Goal: Transaction & Acquisition: Subscribe to service/newsletter

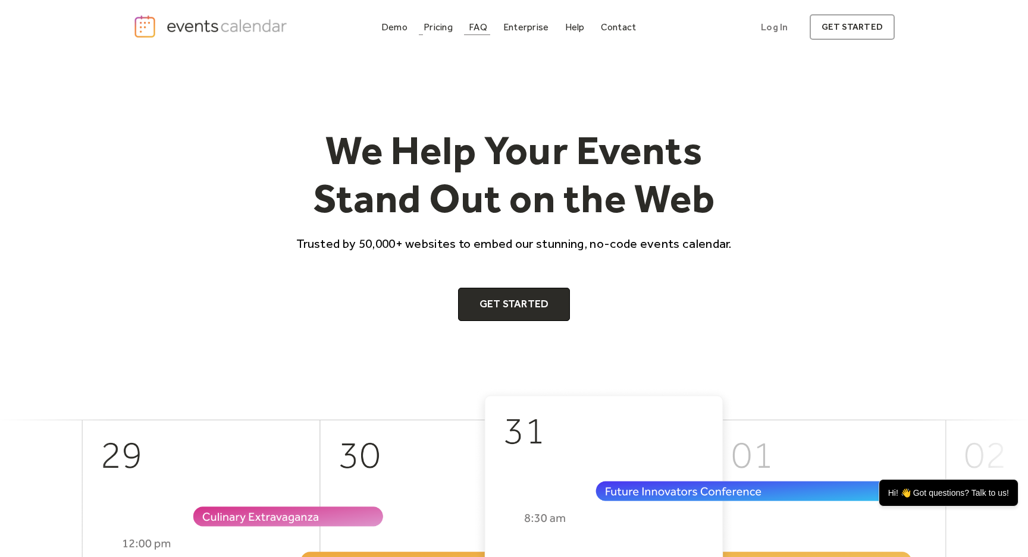
click at [454, 24] on link "Pricing" at bounding box center [438, 27] width 39 height 16
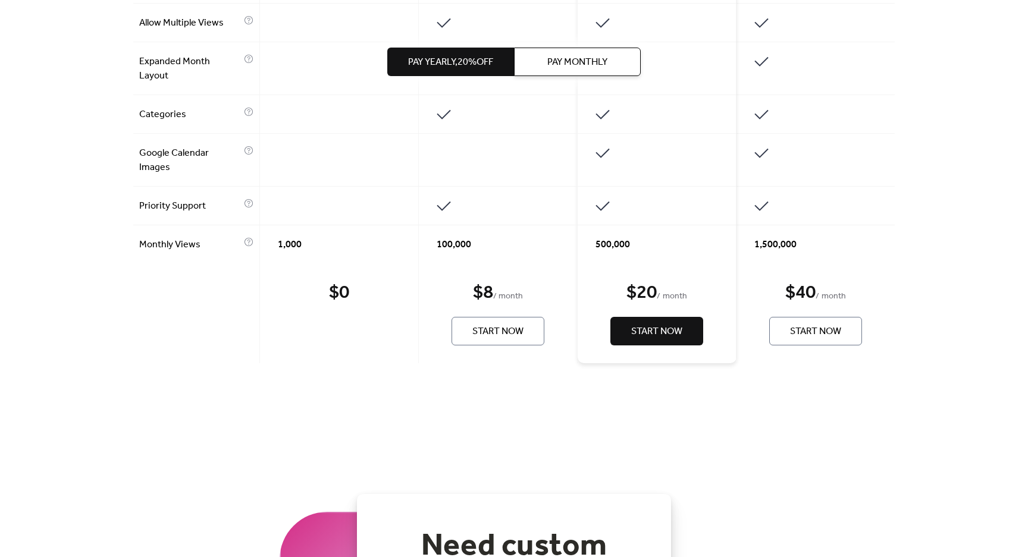
scroll to position [1023, 0]
